Goal: Task Accomplishment & Management: Manage account settings

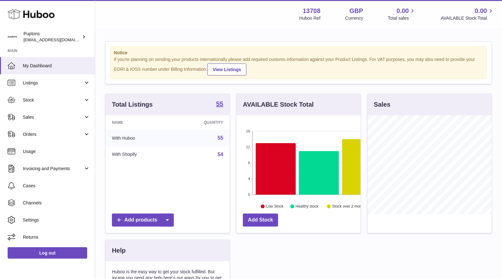
scroll to position [99, 124]
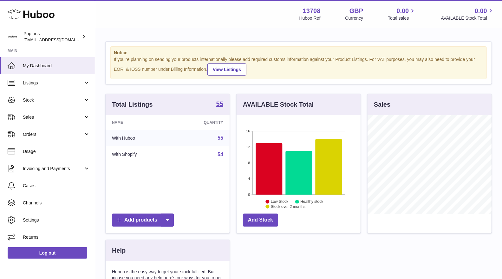
click at [38, 117] on span "Sales" at bounding box center [53, 117] width 61 height 6
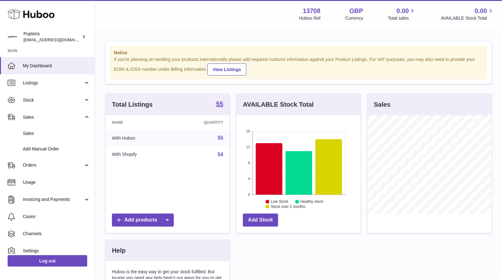
click at [46, 136] on span "Sales" at bounding box center [56, 133] width 67 height 6
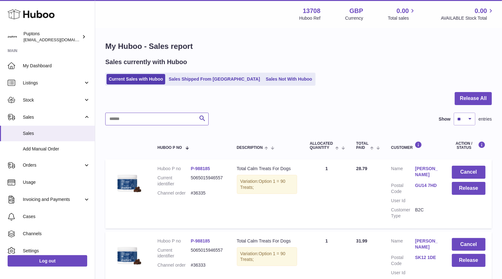
click at [161, 115] on input "text" at bounding box center [156, 119] width 103 height 13
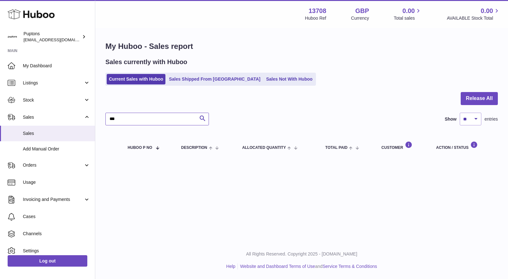
click at [161, 116] on input "***" at bounding box center [156, 119] width 103 height 13
click at [127, 120] on input "*****" at bounding box center [156, 119] width 103 height 13
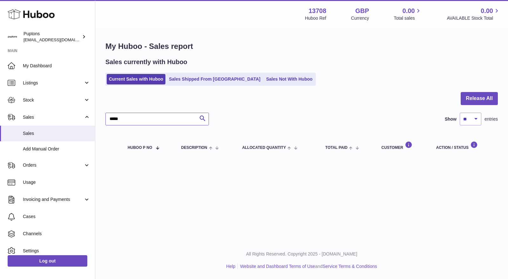
type input "*"
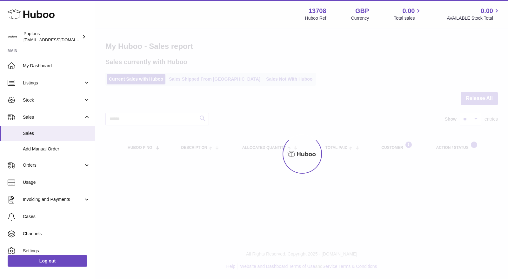
click at [327, 122] on div at bounding box center [301, 154] width 413 height 250
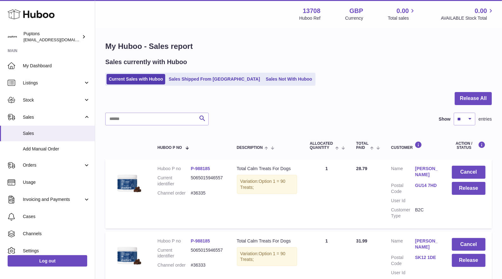
click at [203, 192] on dd "#36335" at bounding box center [207, 193] width 33 height 6
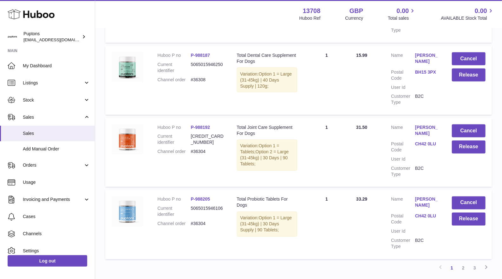
scroll to position [629, 0]
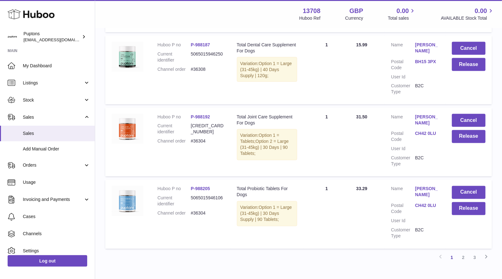
click at [465, 253] on link "2" at bounding box center [463, 257] width 11 height 11
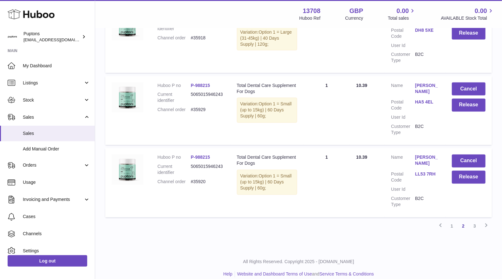
scroll to position [662, 0]
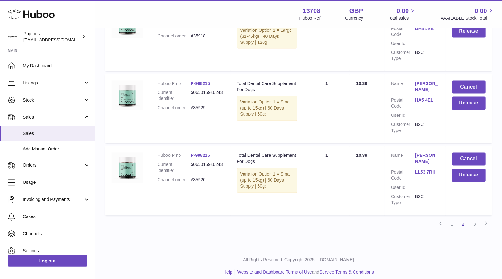
click at [454, 219] on link "1" at bounding box center [451, 224] width 11 height 11
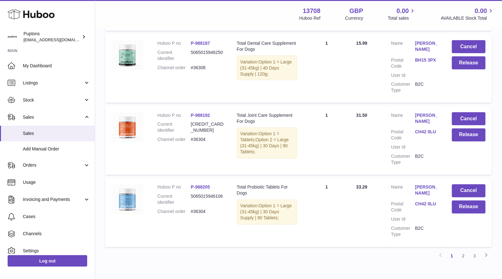
scroll to position [606, 0]
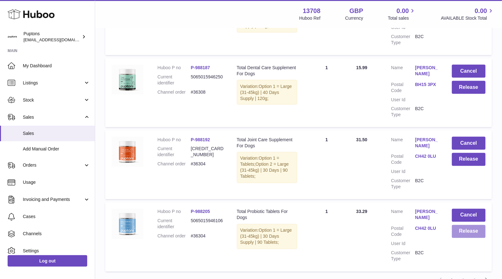
click at [465, 229] on button "Release" at bounding box center [469, 231] width 34 height 13
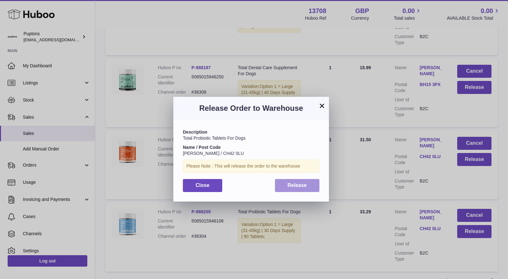
click at [304, 185] on span "Release" at bounding box center [296, 184] width 19 height 5
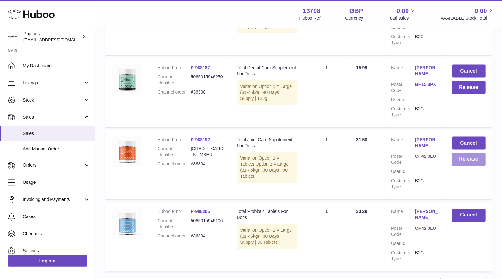
click at [466, 156] on button "Release" at bounding box center [469, 159] width 34 height 13
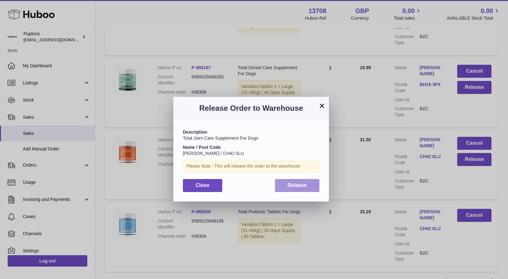
click at [295, 191] on button "Release" at bounding box center [297, 185] width 45 height 13
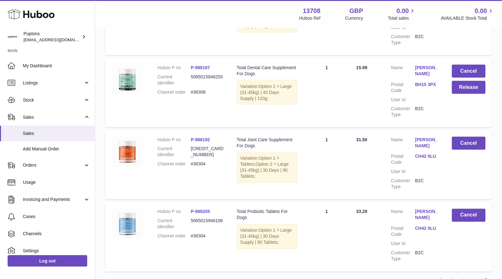
click at [203, 161] on dd "#36304" at bounding box center [207, 164] width 33 height 6
copy dd "36304"
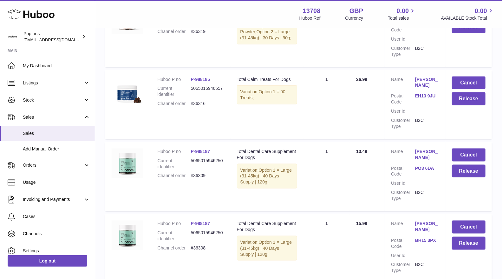
scroll to position [483, 0]
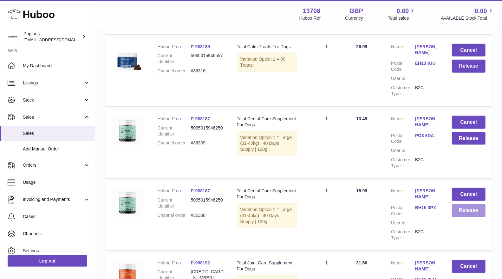
click at [466, 205] on button "Release" at bounding box center [469, 210] width 34 height 13
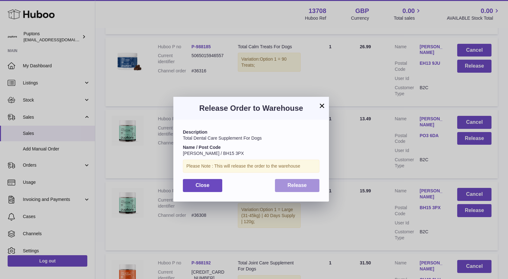
click at [316, 188] on button "Release" at bounding box center [297, 185] width 45 height 13
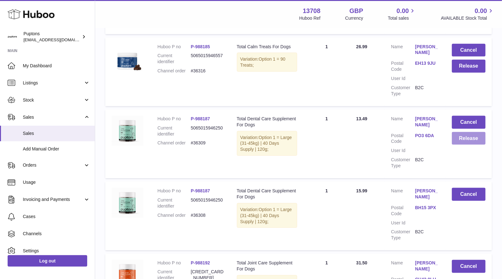
click at [464, 138] on button "Release" at bounding box center [469, 138] width 34 height 13
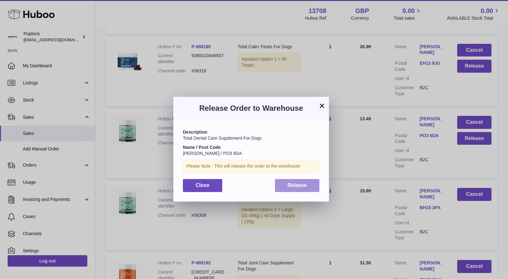
click at [295, 185] on span "Release" at bounding box center [296, 184] width 19 height 5
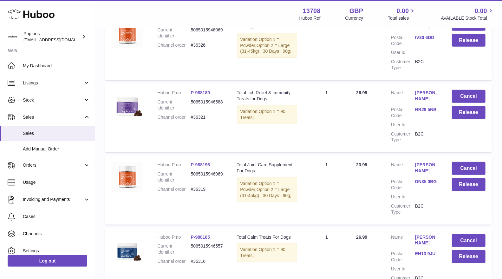
scroll to position [301, 0]
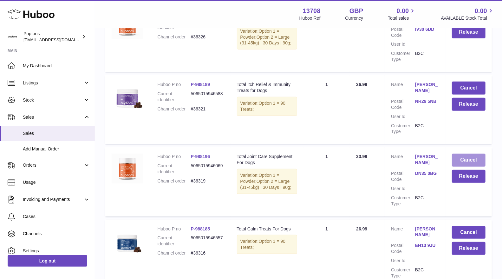
click at [461, 163] on button "Cancel" at bounding box center [469, 160] width 34 height 13
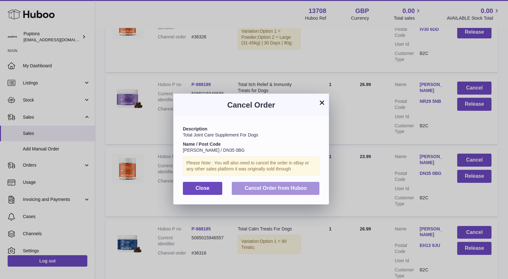
click at [314, 184] on button "Cancel Order from Huboo" at bounding box center [276, 188] width 88 height 13
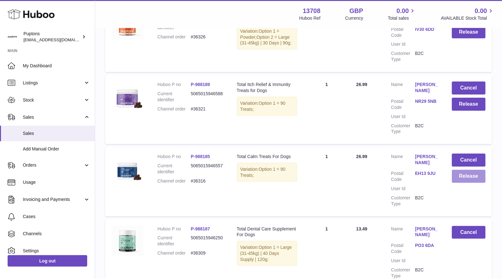
click at [470, 178] on button "Release" at bounding box center [469, 176] width 34 height 13
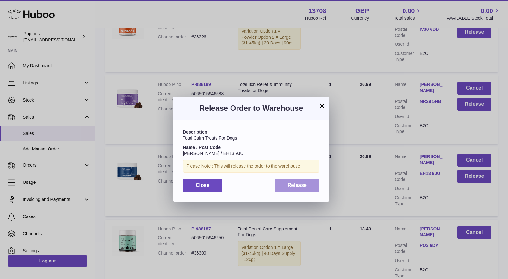
click at [291, 185] on span "Release" at bounding box center [296, 184] width 19 height 5
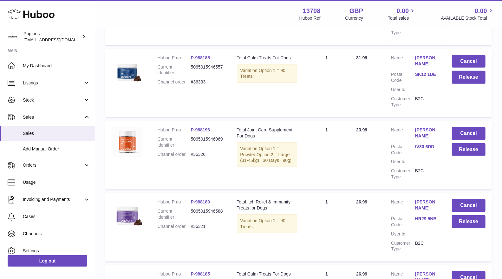
scroll to position [182, 0]
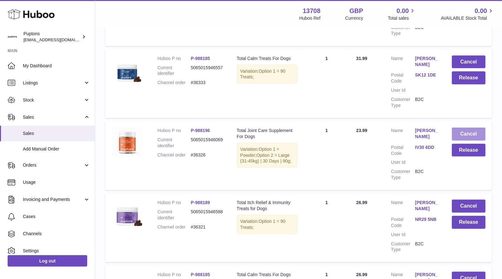
click at [464, 134] on button "Cancel" at bounding box center [469, 134] width 34 height 13
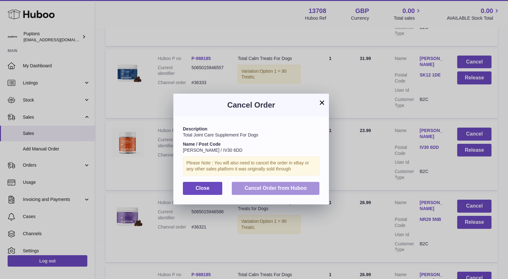
click at [294, 185] on span "Cancel Order from Huboo" at bounding box center [275, 187] width 62 height 5
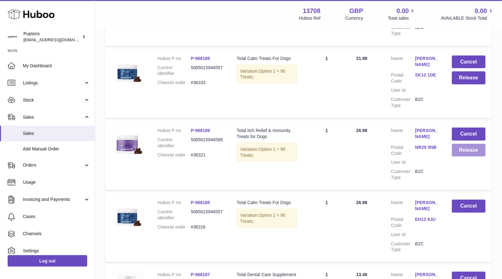
click at [475, 153] on button "Release" at bounding box center [469, 150] width 34 height 13
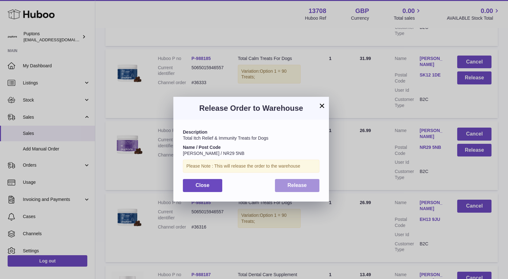
click at [294, 184] on span "Release" at bounding box center [296, 184] width 19 height 5
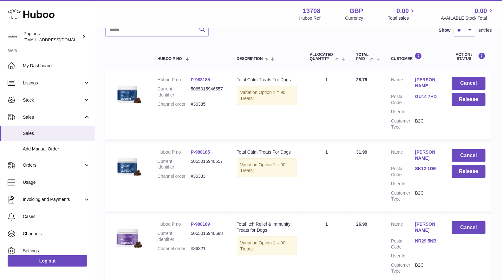
scroll to position [85, 0]
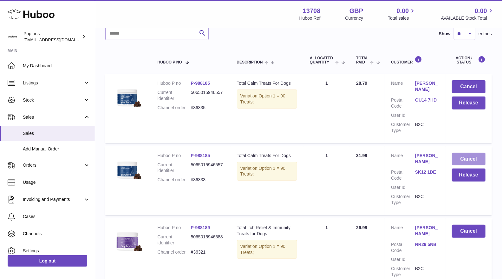
click at [468, 164] on button "Cancel" at bounding box center [469, 159] width 34 height 13
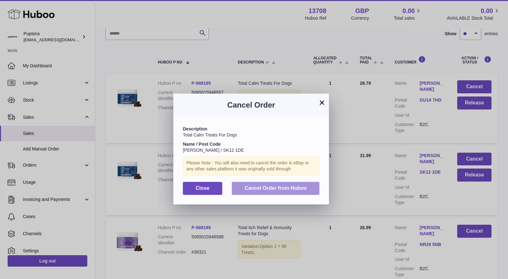
click at [310, 184] on button "Cancel Order from Huboo" at bounding box center [276, 188] width 88 height 13
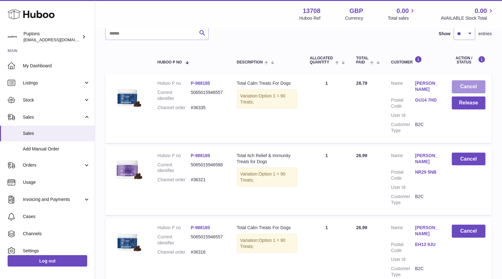
click at [471, 88] on button "Cancel" at bounding box center [469, 86] width 34 height 13
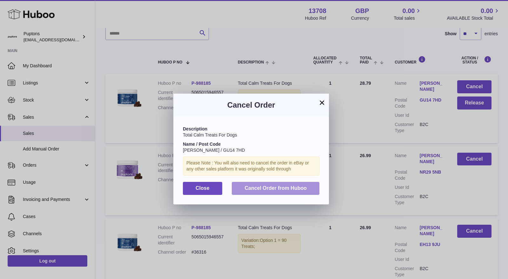
click at [302, 188] on span "Cancel Order from Huboo" at bounding box center [275, 187] width 62 height 5
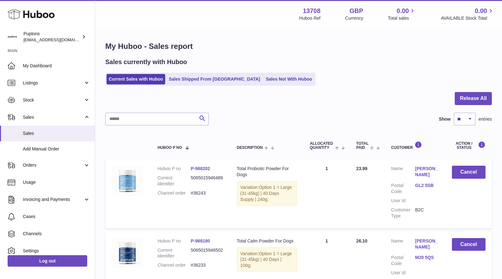
select select "**"
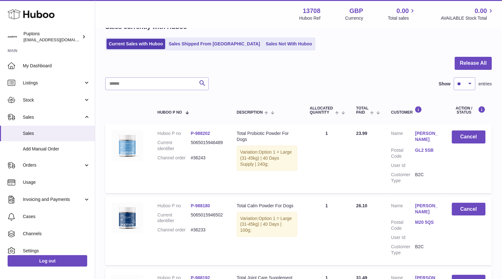
scroll to position [6, 0]
